Goal: Feedback & Contribution: Contribute content

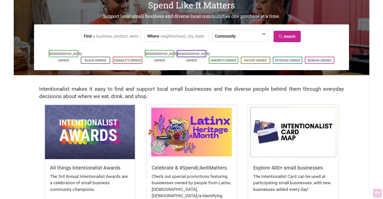
scroll to position [48, 0]
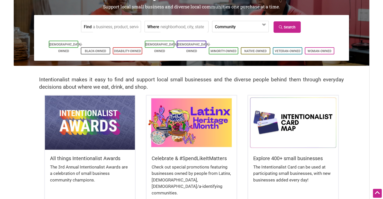
click at [119, 120] on img at bounding box center [90, 122] width 90 height 54
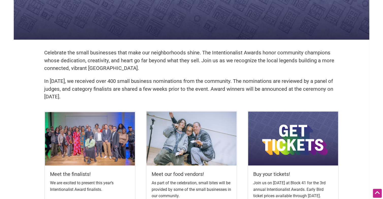
scroll to position [116, 0]
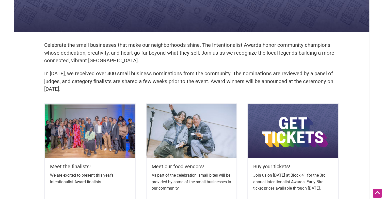
click at [91, 122] on img at bounding box center [90, 131] width 90 height 54
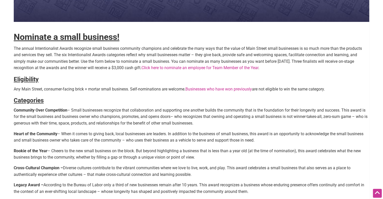
scroll to position [130, 0]
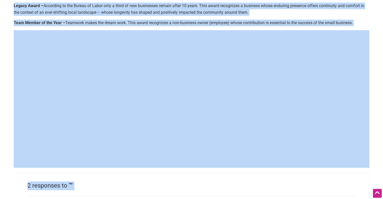
drag, startPoint x: 14, startPoint y: 98, endPoint x: 110, endPoint y: 198, distance: 138.5
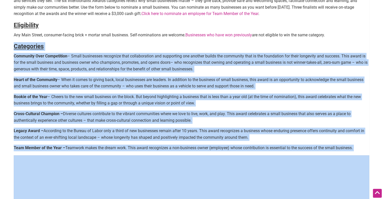
scroll to position [181, 0]
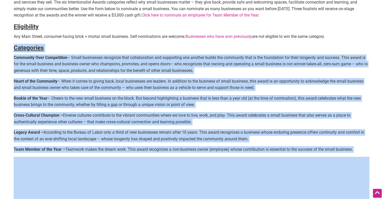
click at [259, 99] on p "Rookie of the Year – Cheers to the new small business on the block. But beyond …" at bounding box center [191, 101] width 355 height 13
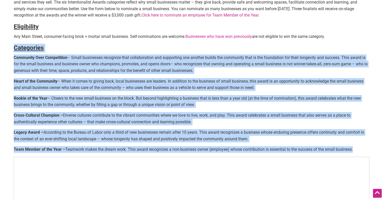
drag, startPoint x: 357, startPoint y: 148, endPoint x: 15, endPoint y: 49, distance: 356.0
click at [15, 48] on div "Nominate a small business! The annual Intentionalist Awards recognize small bus…" at bounding box center [191, 69] width 355 height 449
copy div "Categories Community Over Competition – Small businesses recognize that collabo…"
